Goal: Task Accomplishment & Management: Manage account settings

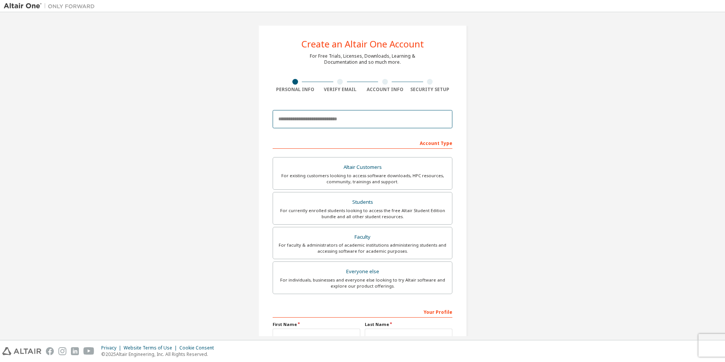
click at [347, 115] on input "email" at bounding box center [363, 119] width 180 height 18
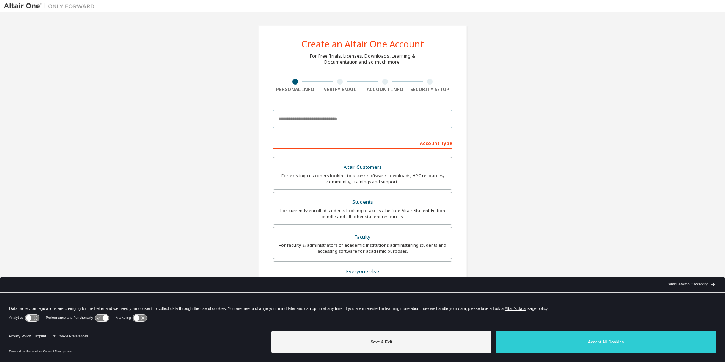
click at [350, 113] on input "email" at bounding box center [363, 119] width 180 height 18
click at [356, 115] on input "email" at bounding box center [363, 119] width 180 height 18
click at [308, 121] on input "*" at bounding box center [363, 119] width 180 height 18
type input "**********"
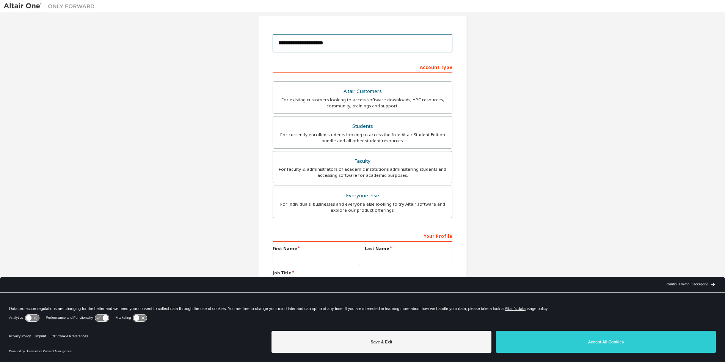
scroll to position [82, 0]
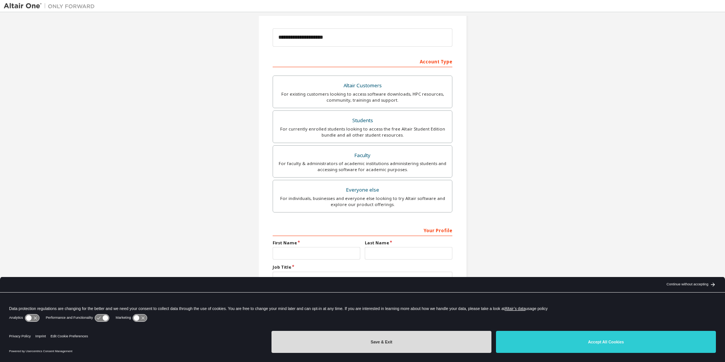
click at [447, 339] on button "Save & Exit" at bounding box center [381, 342] width 220 height 22
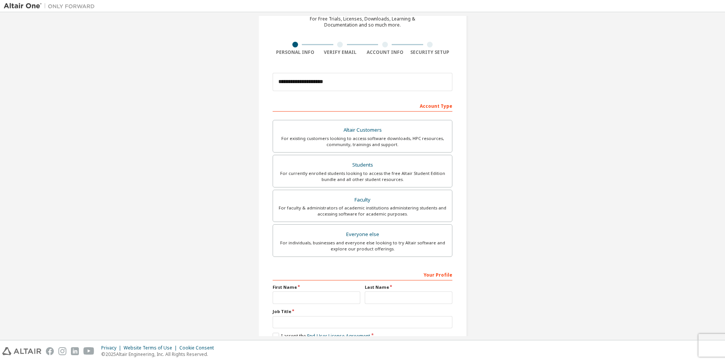
scroll to position [38, 0]
click at [397, 214] on div "For faculty & administrators of academic institutions administering students an…" at bounding box center [363, 210] width 170 height 12
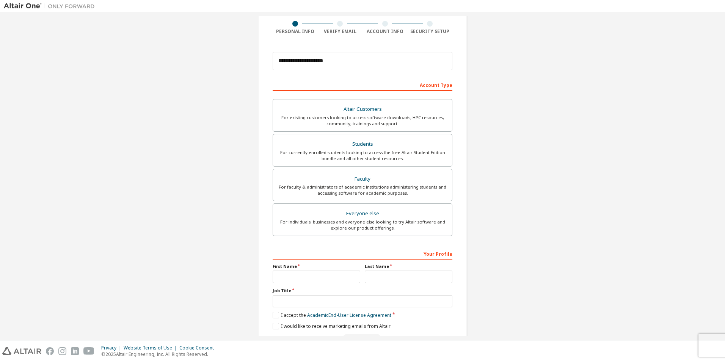
scroll to position [76, 0]
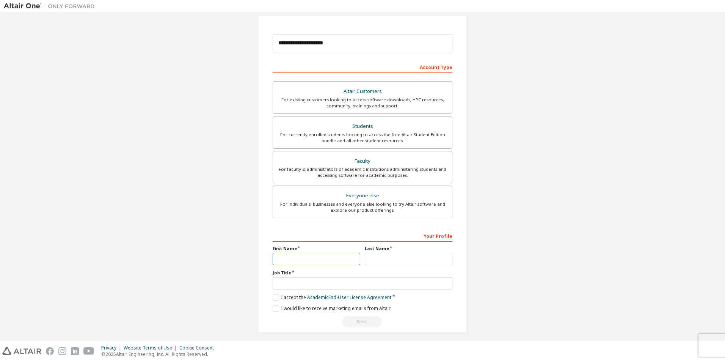
click at [335, 257] on input "text" at bounding box center [317, 259] width 88 height 13
click at [436, 279] on input "text" at bounding box center [363, 283] width 180 height 13
click at [541, 278] on div "**********" at bounding box center [362, 141] width 717 height 402
click at [414, 283] on input "text" at bounding box center [363, 283] width 180 height 13
type input "**********"
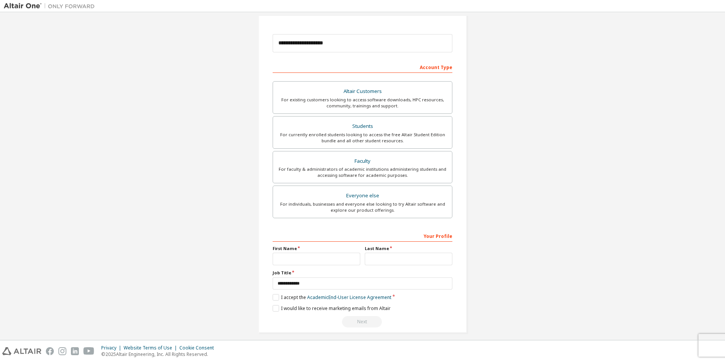
click at [331, 249] on label "First Name" at bounding box center [317, 248] width 88 height 6
click at [330, 255] on input "text" at bounding box center [317, 259] width 88 height 13
click at [318, 263] on input "text" at bounding box center [317, 259] width 88 height 13
type input "******"
type input "*******"
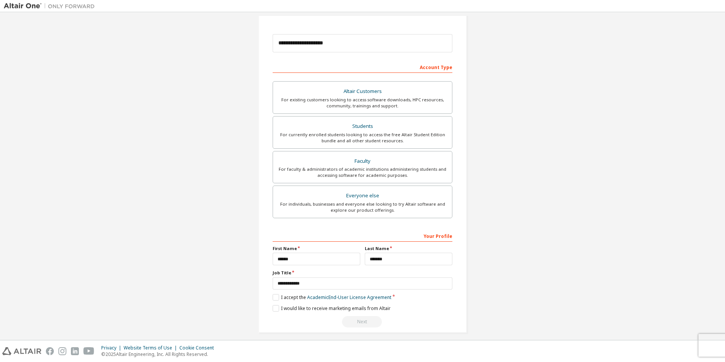
click at [259, 313] on div "**********" at bounding box center [362, 140] width 209 height 383
click at [289, 295] on label "I accept the Academic End-User License Agreement" at bounding box center [332, 297] width 119 height 6
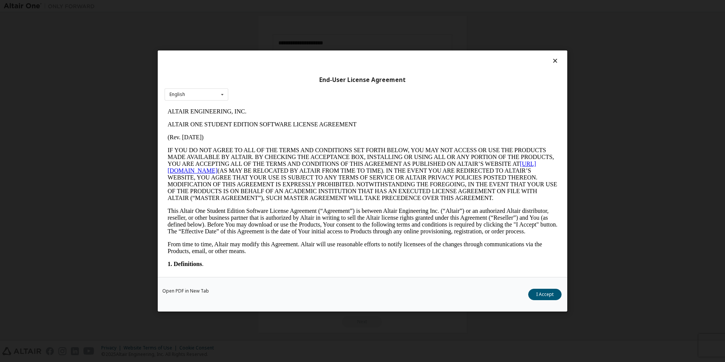
scroll to position [0, 0]
click at [551, 293] on button "I Accept" at bounding box center [544, 294] width 33 height 11
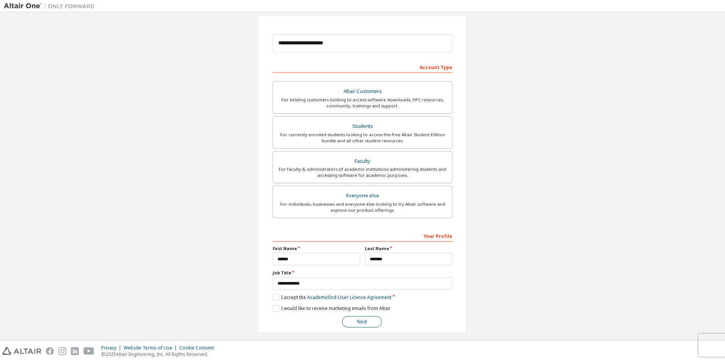
click at [371, 323] on button "Next" at bounding box center [362, 321] width 40 height 11
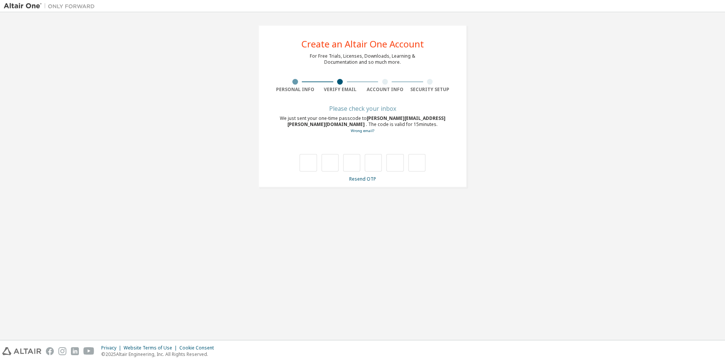
click at [318, 166] on div at bounding box center [363, 162] width 126 height 17
click at [309, 163] on input "text" at bounding box center [308, 162] width 17 height 17
type input "*"
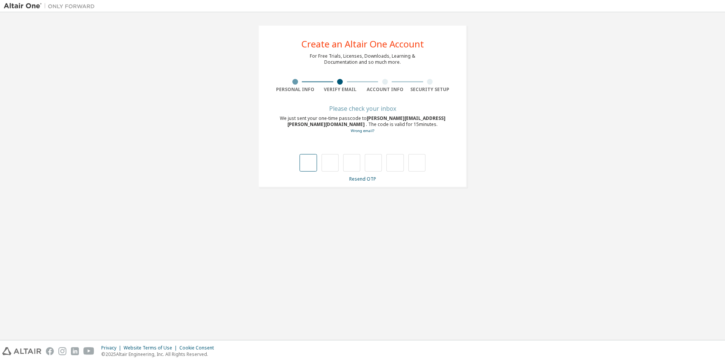
type input "*"
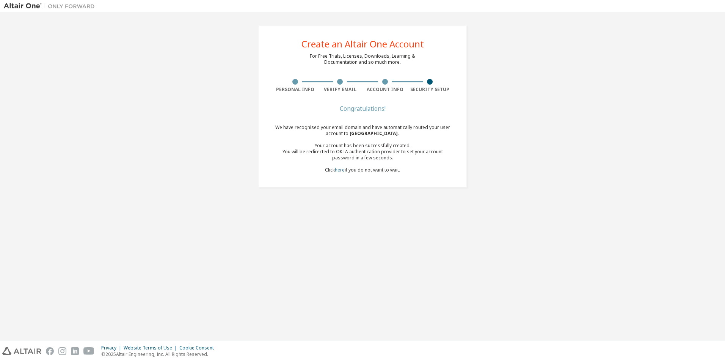
click at [341, 172] on link "here" at bounding box center [340, 169] width 10 height 6
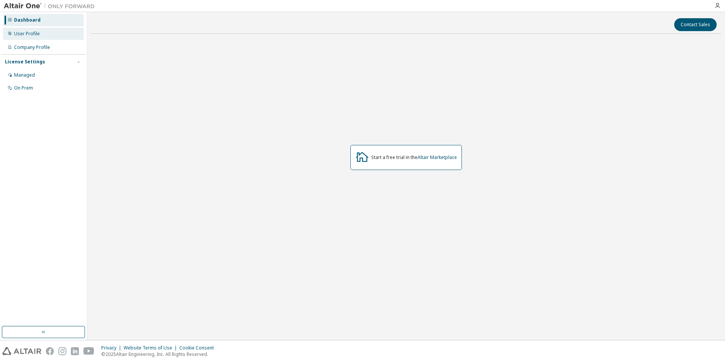
click at [33, 31] on div "User Profile" at bounding box center [27, 34] width 26 height 6
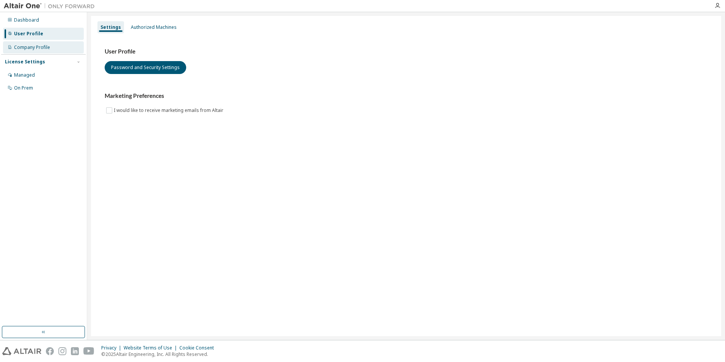
click at [42, 45] on div "Company Profile" at bounding box center [32, 47] width 36 height 6
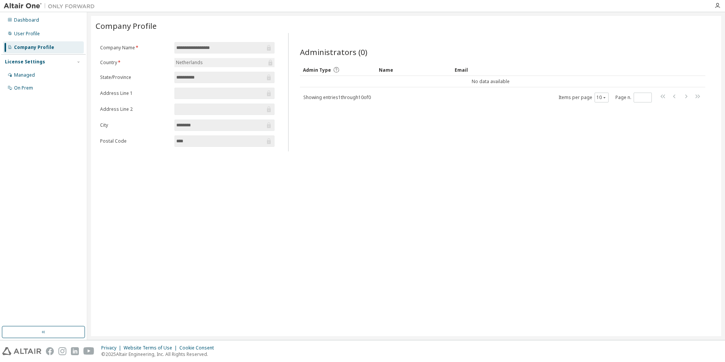
click at [34, 61] on div "License Settings" at bounding box center [25, 62] width 40 height 6
click at [38, 62] on div "License Settings" at bounding box center [25, 62] width 40 height 6
click at [37, 77] on div "Managed" at bounding box center [43, 75] width 81 height 12
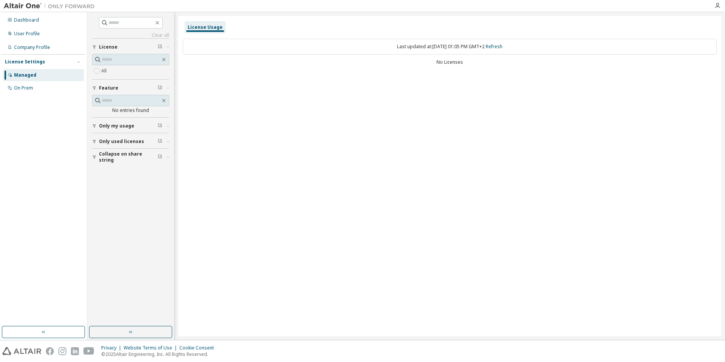
click at [107, 69] on label "All" at bounding box center [104, 70] width 7 height 9
click at [21, 82] on div "On Prem" at bounding box center [43, 88] width 81 height 12
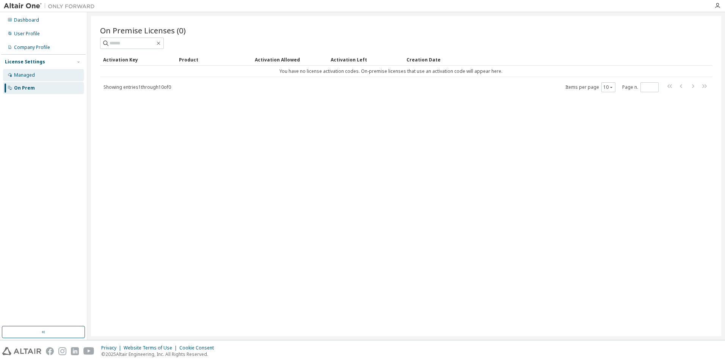
click at [50, 78] on div "Managed" at bounding box center [43, 75] width 81 height 12
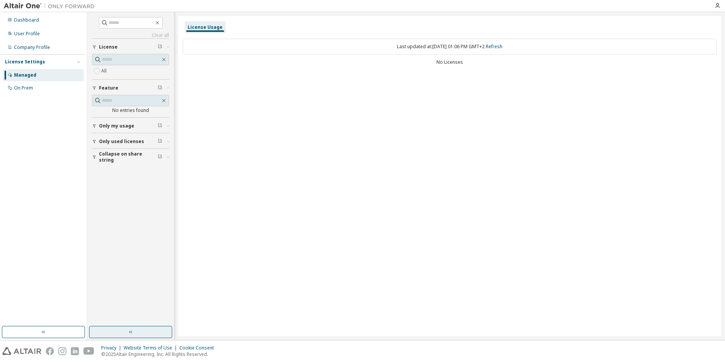
click at [98, 327] on button "button" at bounding box center [130, 332] width 83 height 12
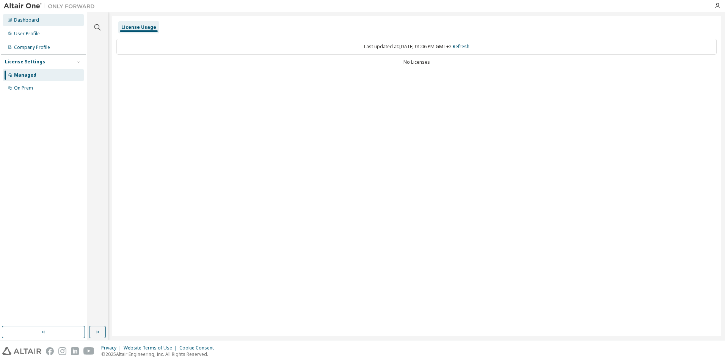
click at [35, 14] on div "Dashboard" at bounding box center [43, 20] width 81 height 12
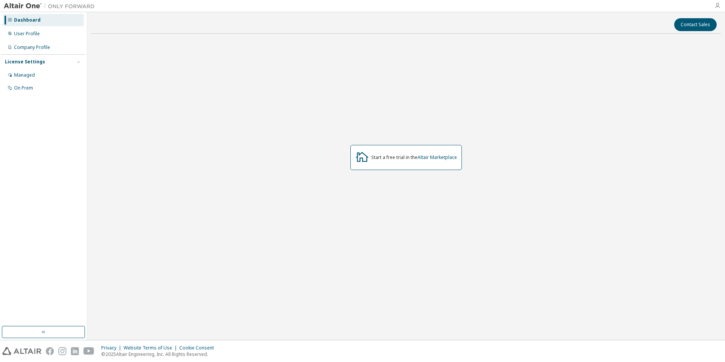
click at [718, 7] on icon "button" at bounding box center [717, 6] width 6 height 6
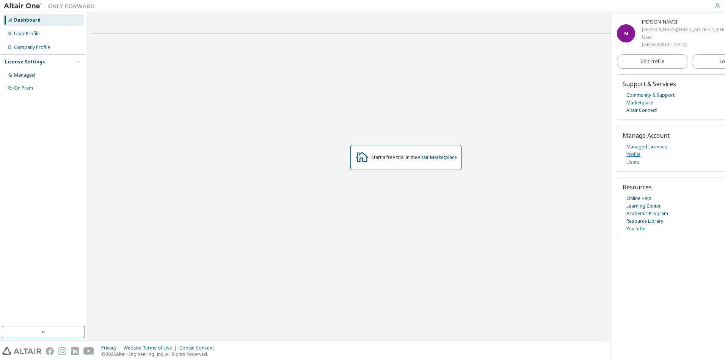
click at [634, 152] on link "Profile" at bounding box center [633, 155] width 14 height 8
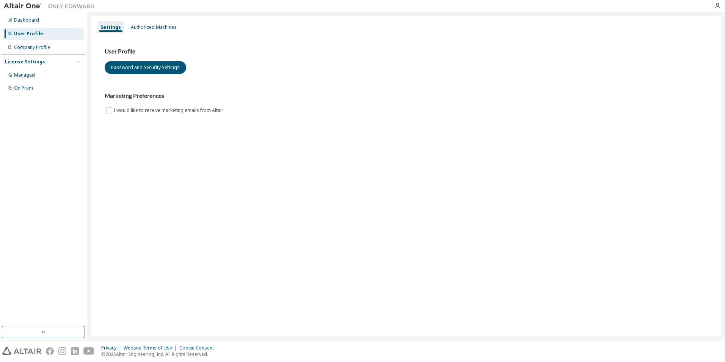
click at [711, 7] on div at bounding box center [717, 6] width 15 height 6
click at [719, 6] on icon "button" at bounding box center [717, 6] width 6 height 6
